Goal: Task Accomplishment & Management: Manage account settings

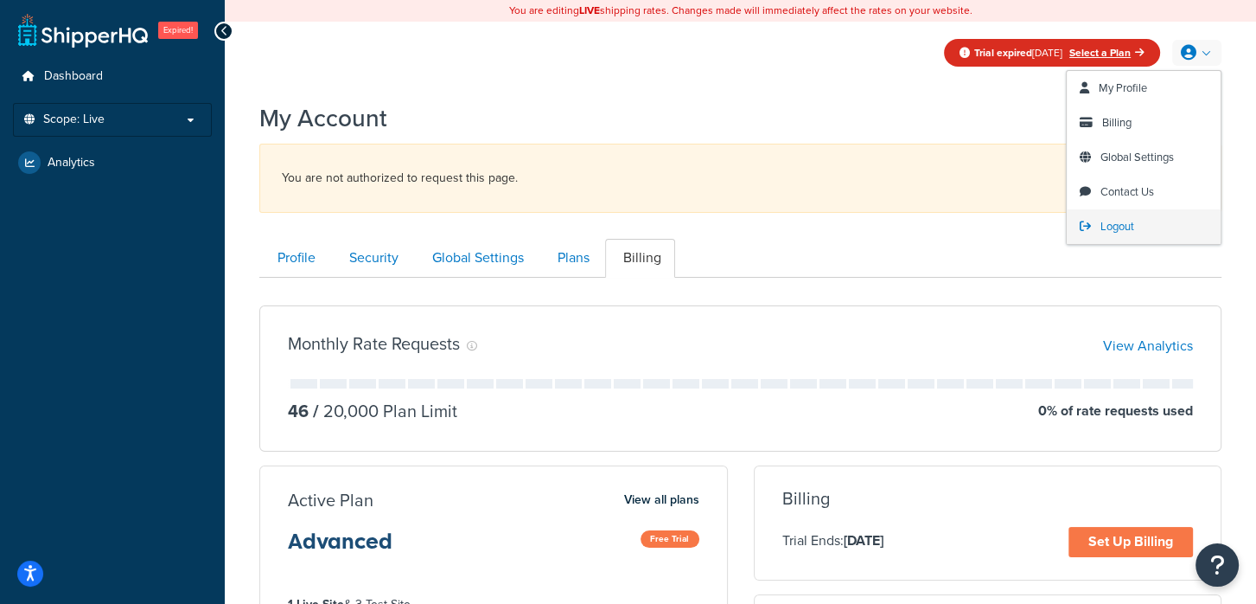
click at [1125, 226] on span "Logout" at bounding box center [1118, 226] width 34 height 16
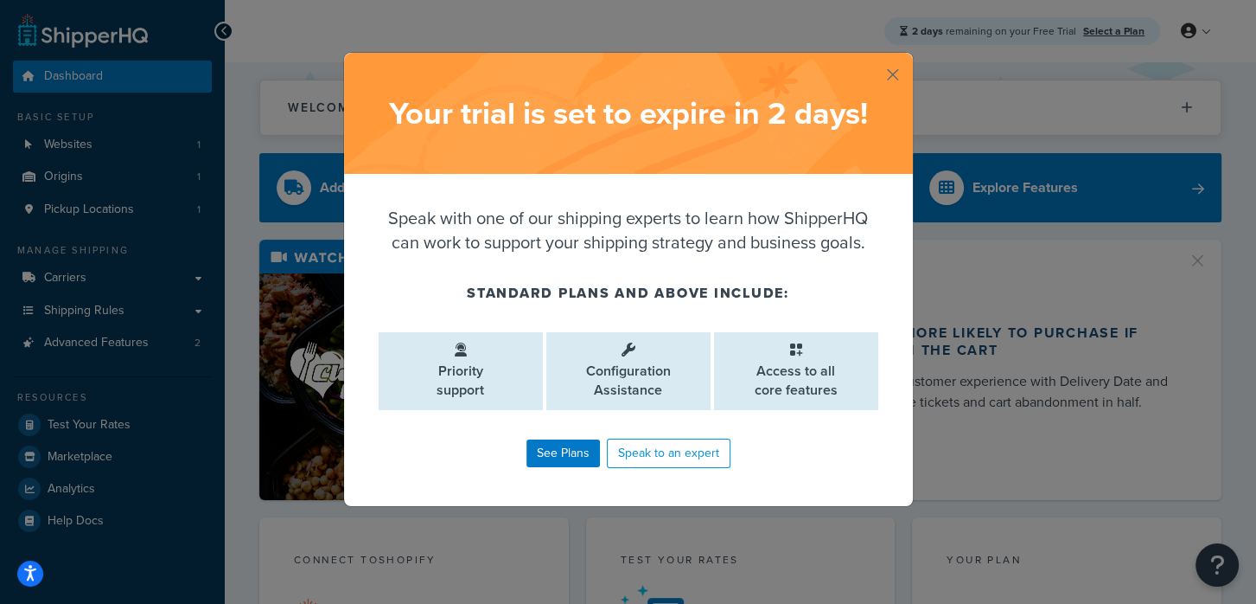
click at [909, 57] on button "button" at bounding box center [911, 55] width 4 height 4
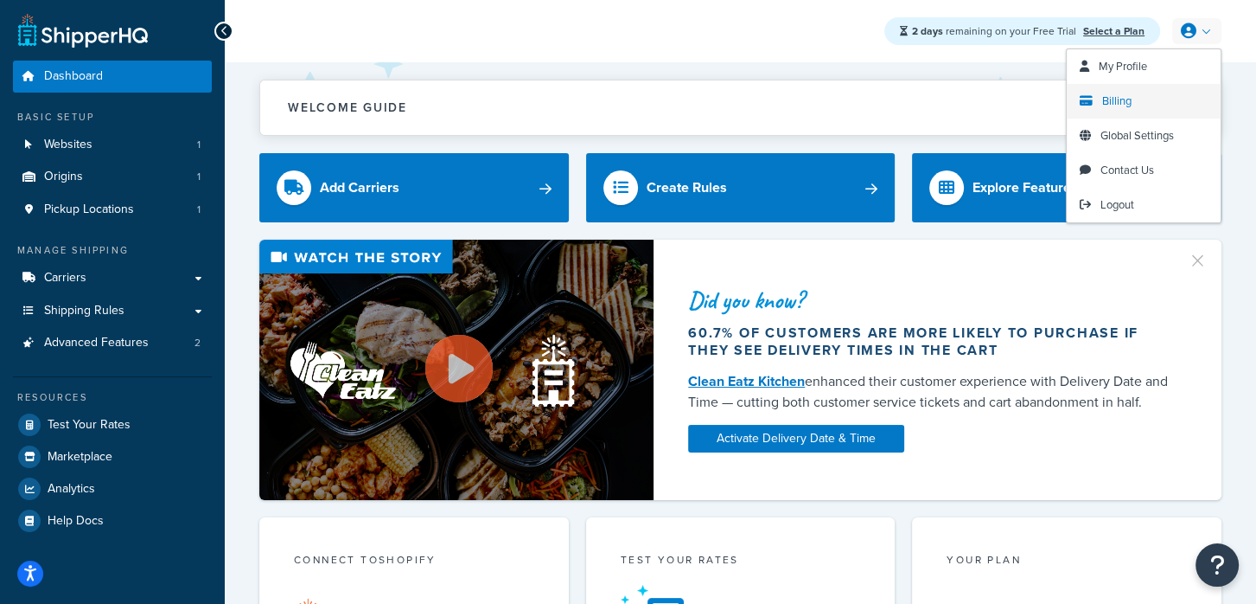
click at [1159, 108] on link "Billing" at bounding box center [1144, 101] width 154 height 35
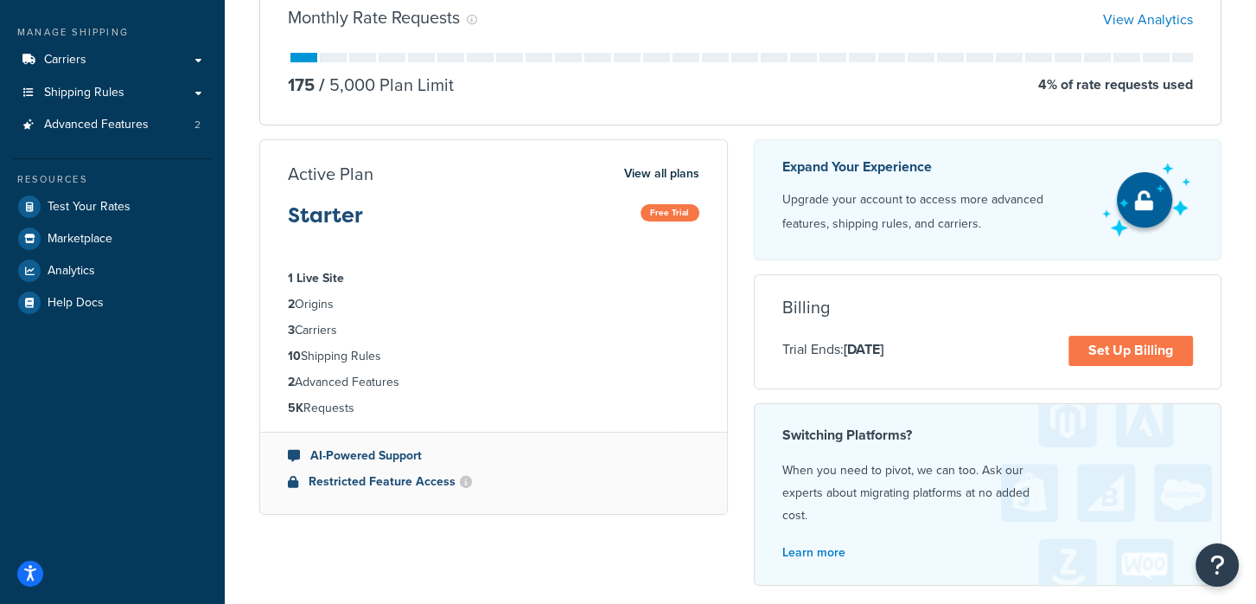
scroll to position [214, 0]
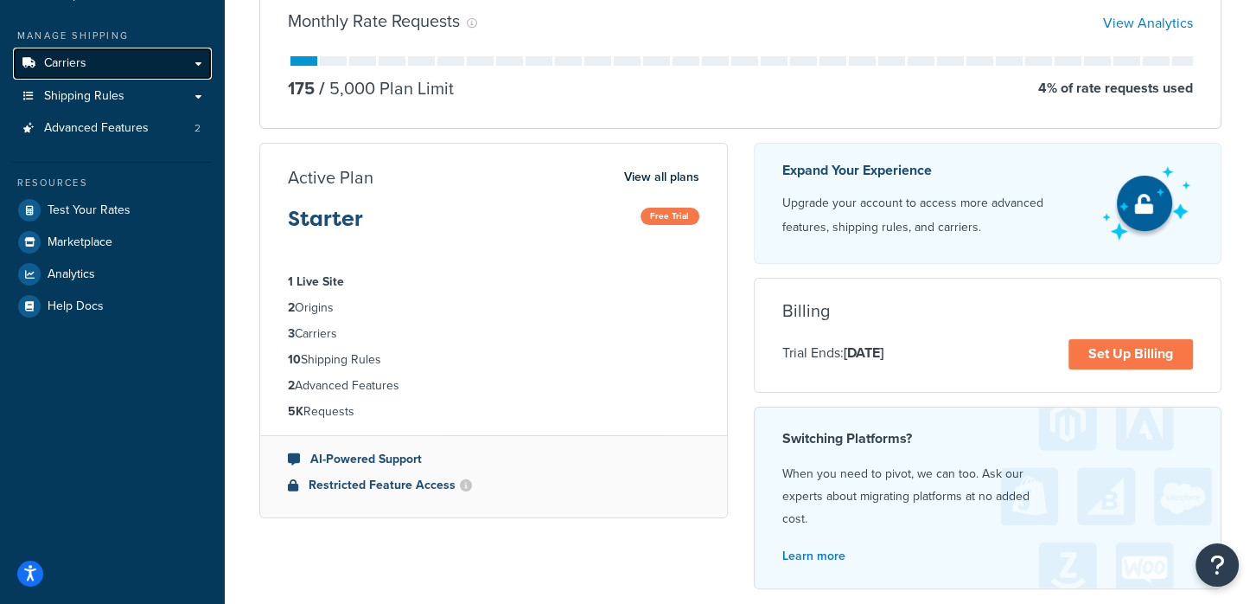
click at [133, 71] on link "Carriers" at bounding box center [112, 64] width 199 height 32
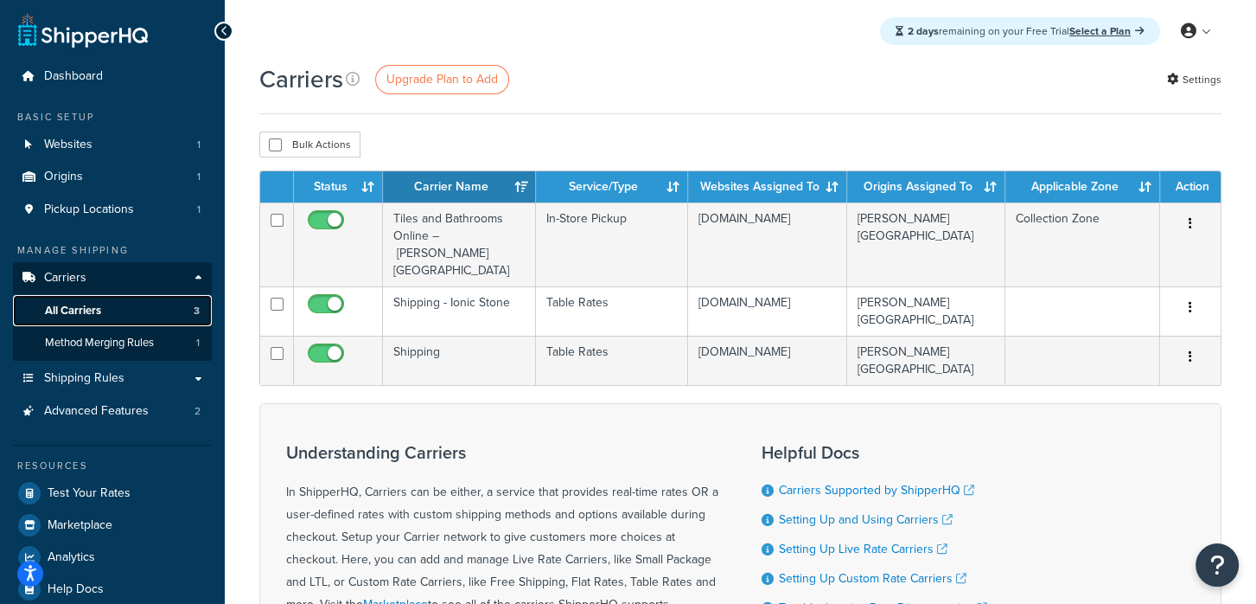
click at [133, 312] on link "All Carriers 3" at bounding box center [112, 311] width 199 height 32
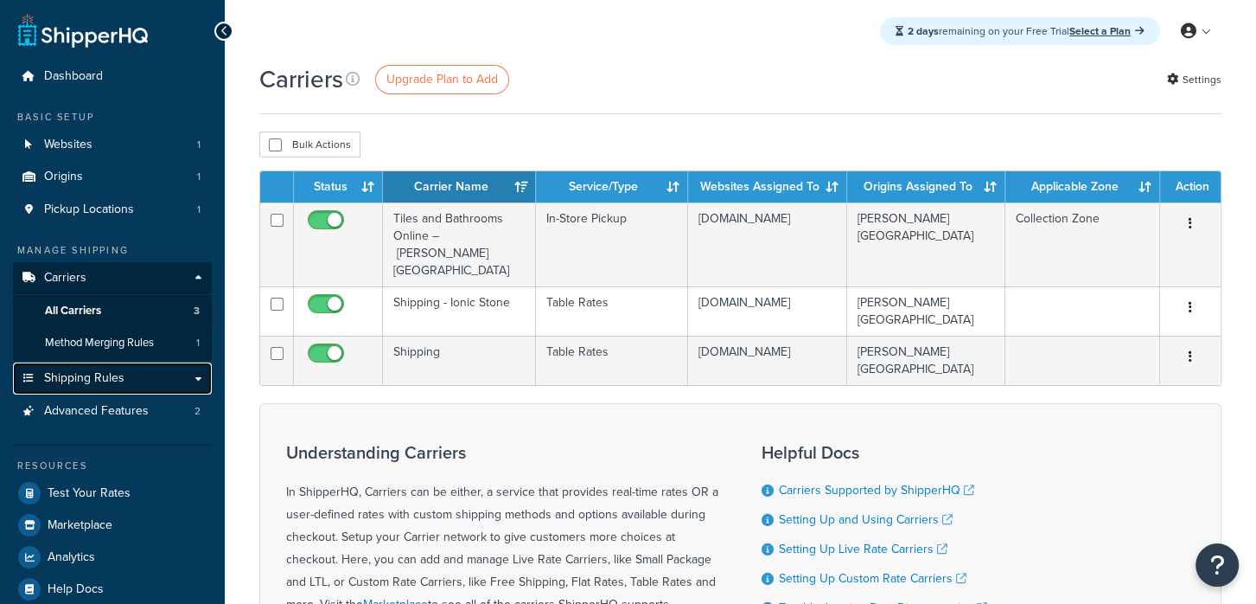
click at [113, 385] on span "Shipping Rules" at bounding box center [84, 378] width 80 height 15
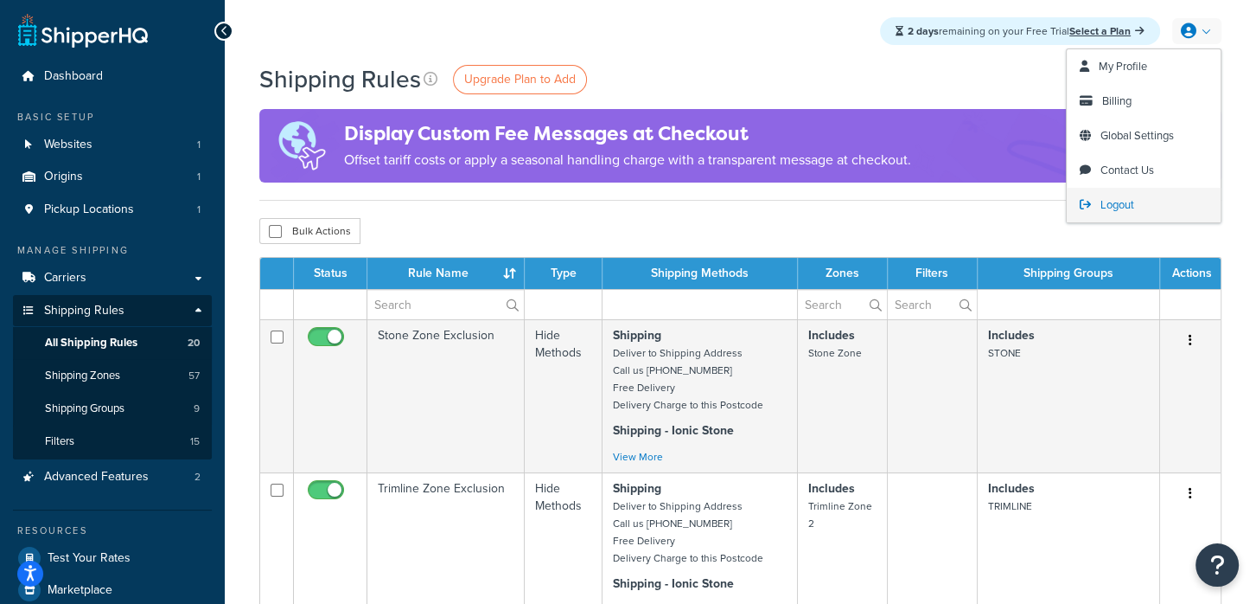
click at [1104, 202] on span "Logout" at bounding box center [1118, 204] width 34 height 16
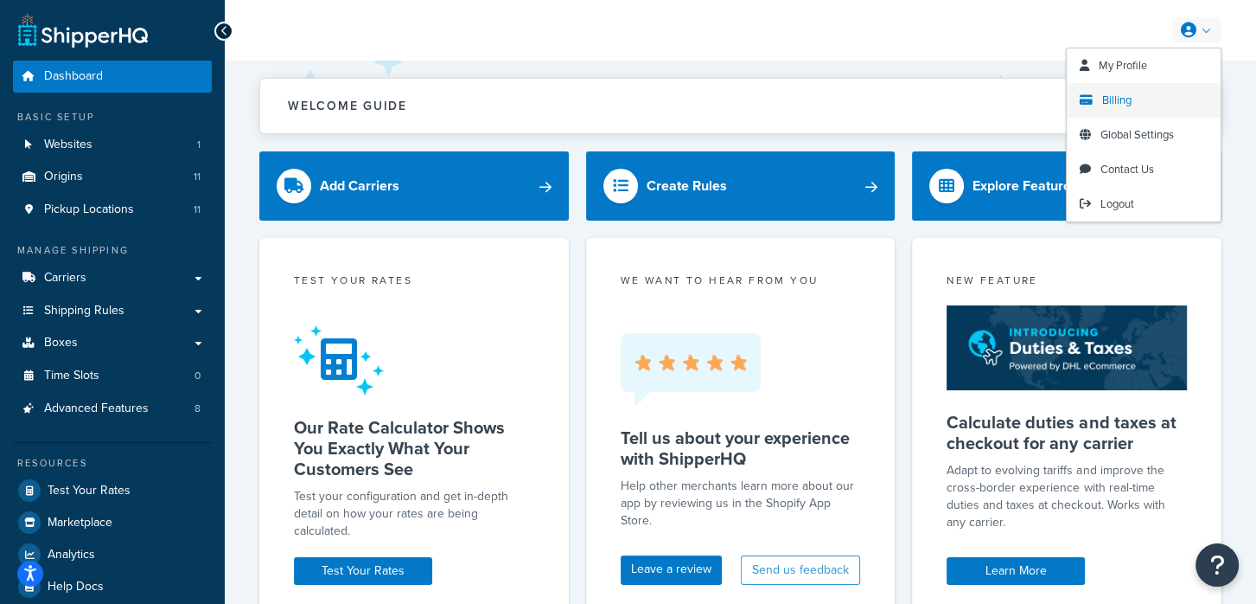
click at [1124, 103] on span "Billing" at bounding box center [1117, 100] width 29 height 16
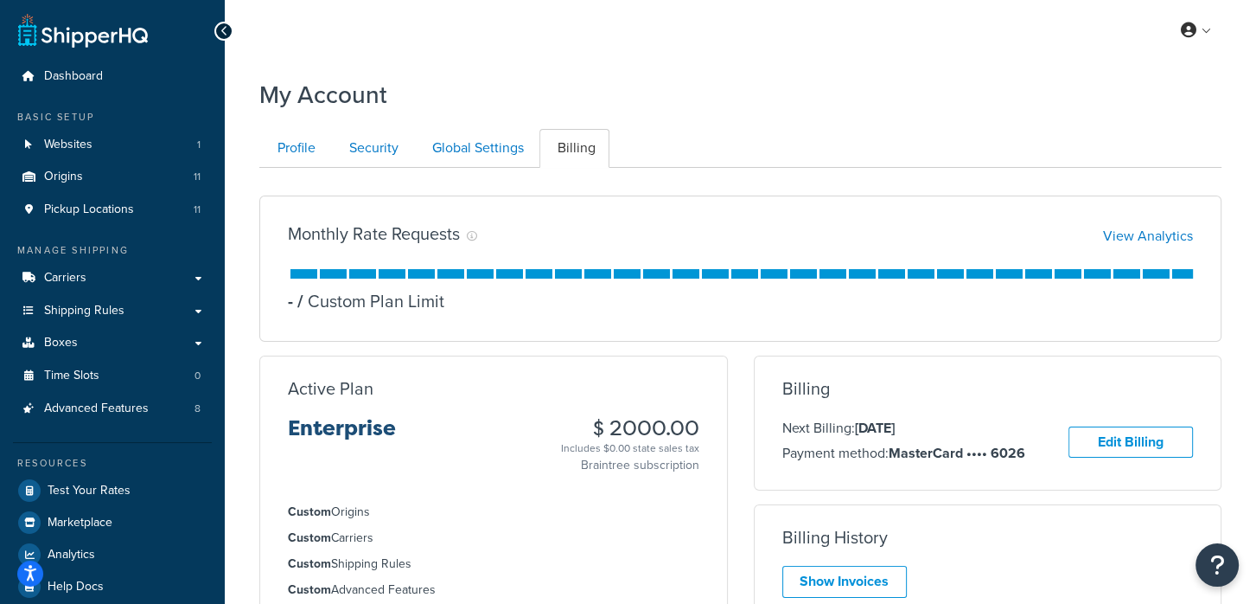
drag, startPoint x: 965, startPoint y: 425, endPoint x: 859, endPoint y: 423, distance: 106.4
click at [859, 423] on p "Next Billing: [DATE]" at bounding box center [904, 428] width 243 height 22
click at [179, 149] on link "Websites 1" at bounding box center [112, 145] width 199 height 32
